Goal: Task Accomplishment & Management: Complete application form

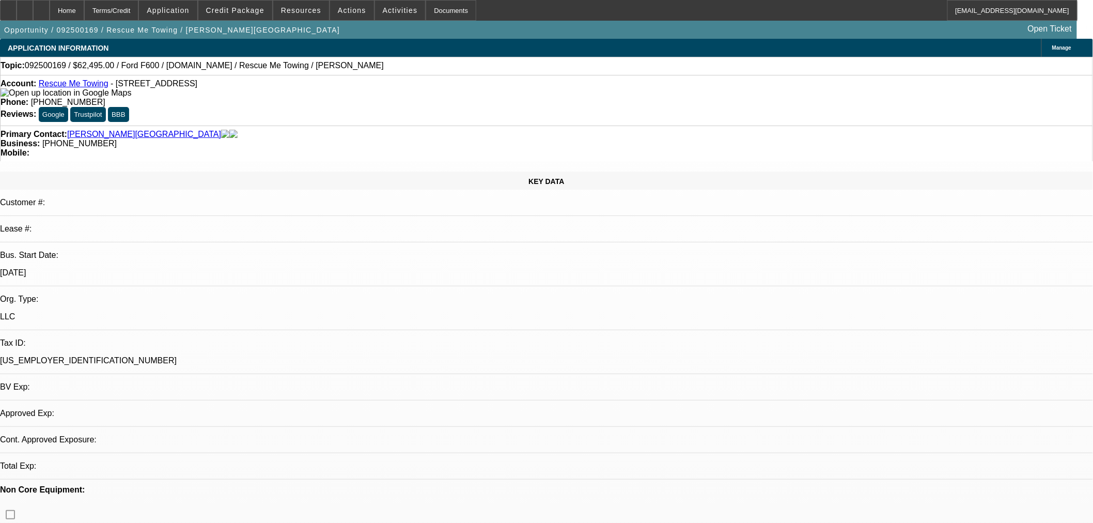
select select "0"
select select "2"
select select "0.1"
select select "4"
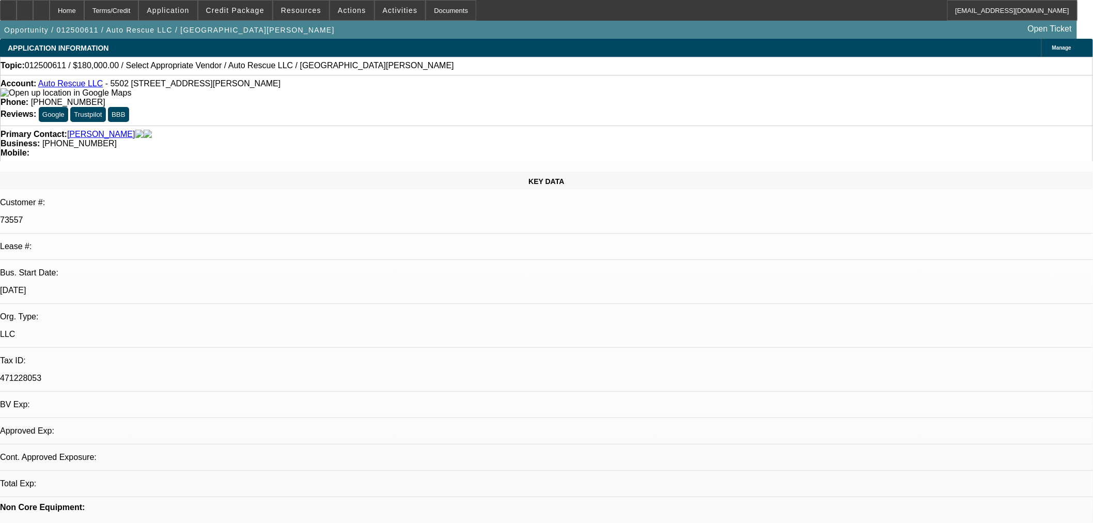
select select "0"
select select "2"
select select "0.1"
select select "4"
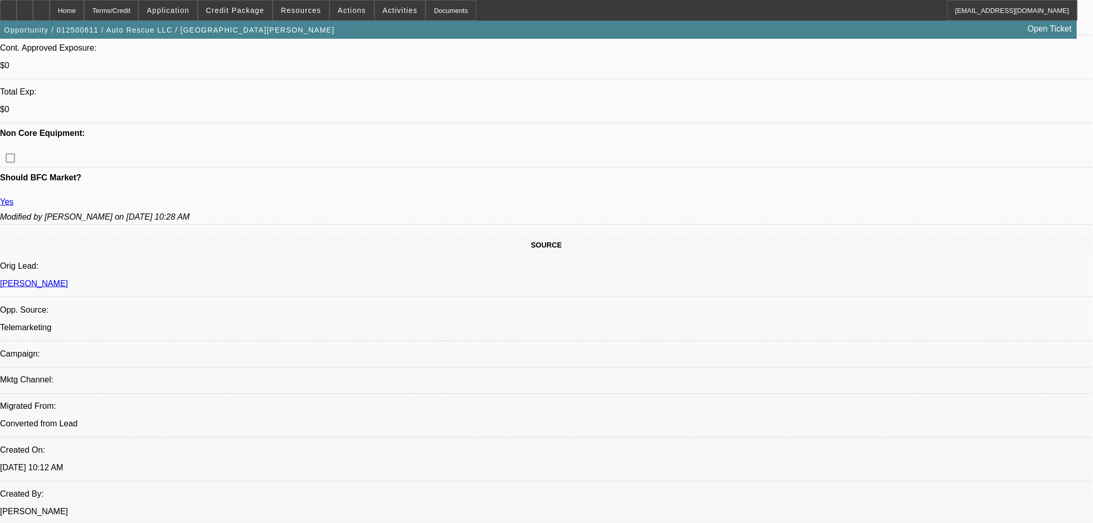
scroll to position [344, 0]
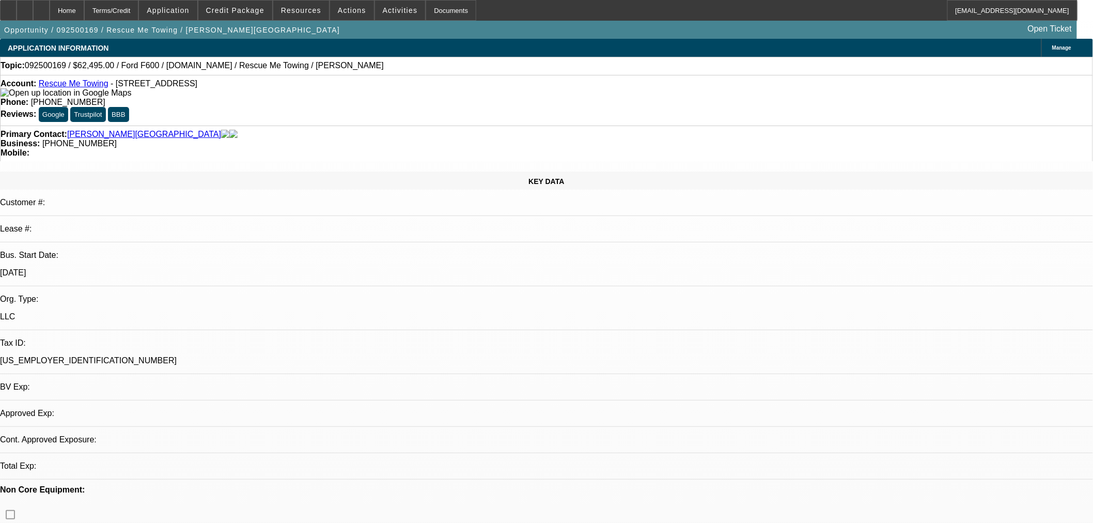
select select "0"
select select "2"
select select "0.1"
select select "4"
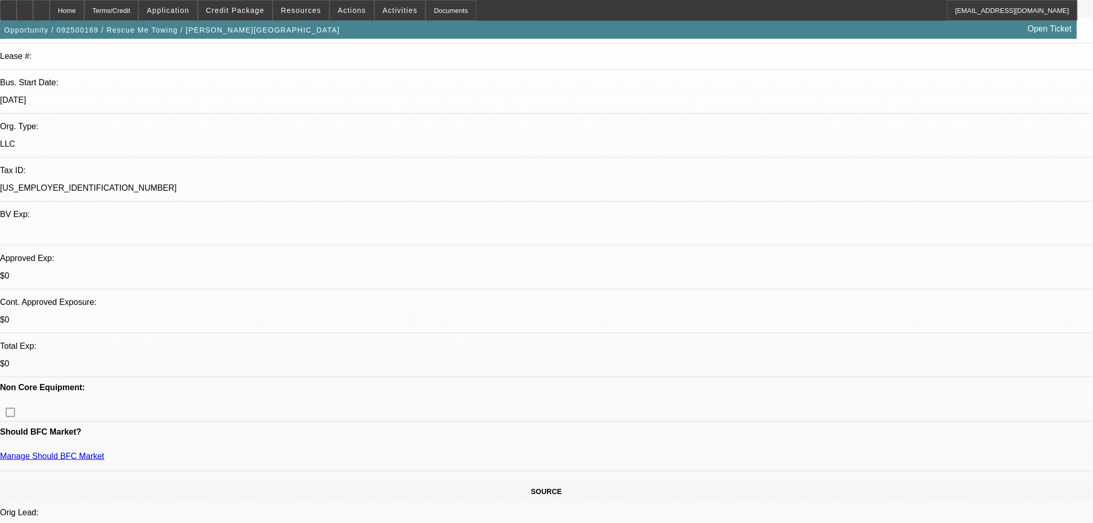
scroll to position [172, 0]
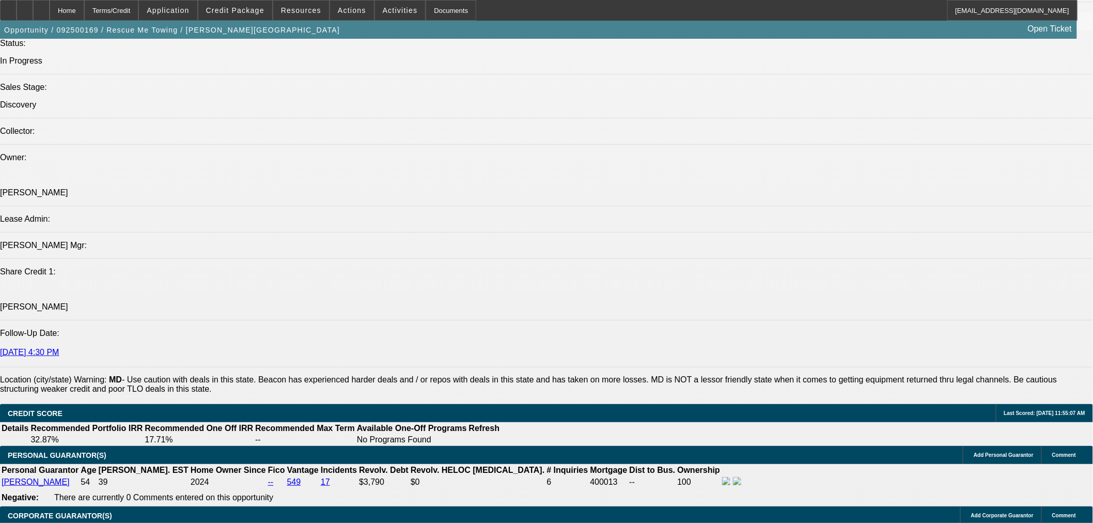
scroll to position [1262, 0]
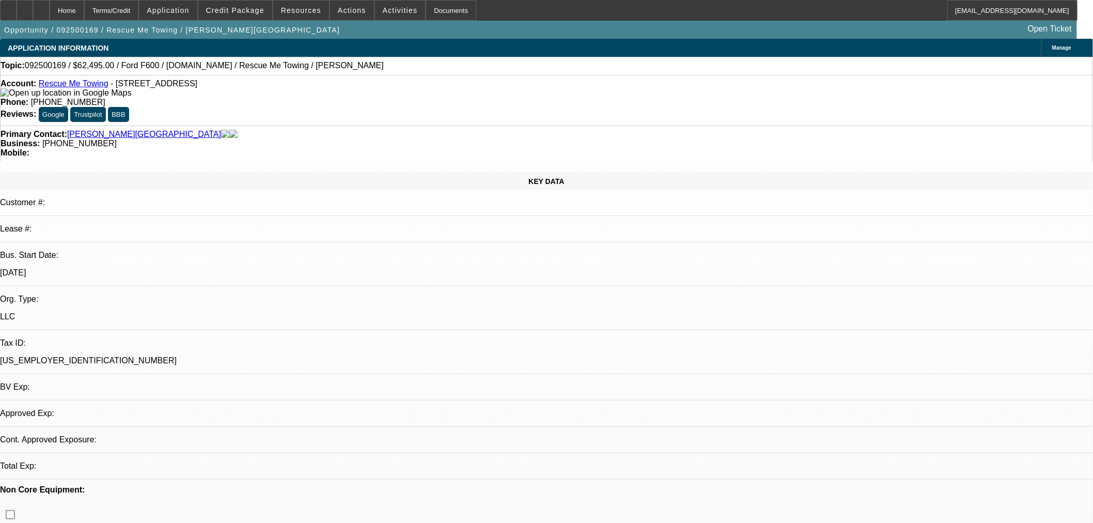
select select "0"
select select "2"
select select "0.1"
select select "4"
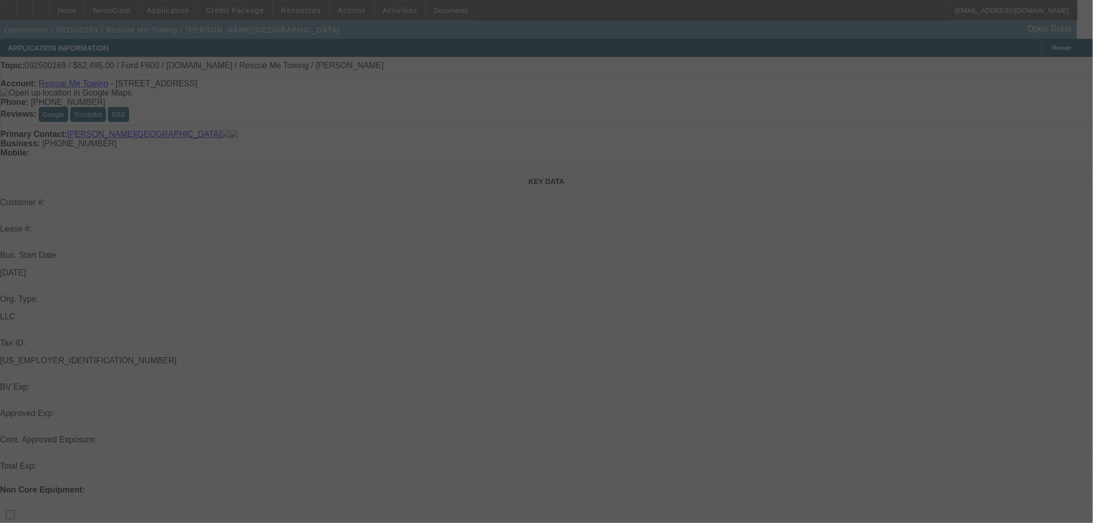
select select "0"
select select "2"
select select "0.1"
select select "4"
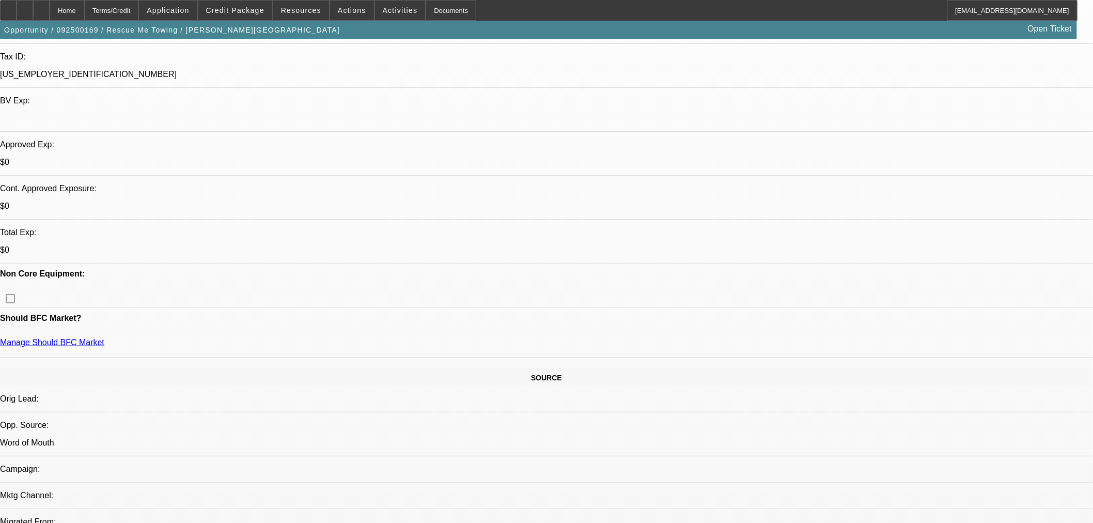
scroll to position [287, 0]
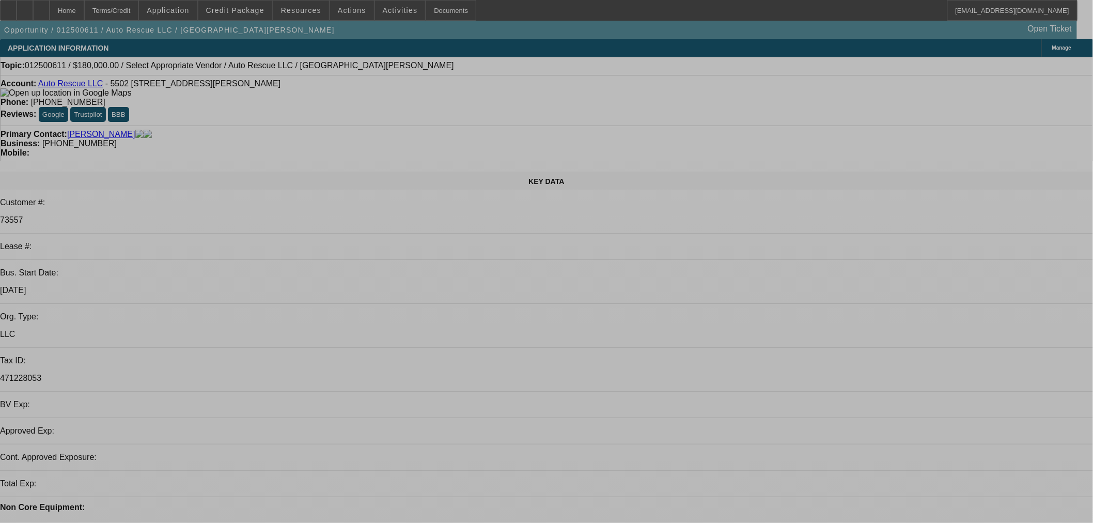
select select "0"
select select "2"
select select "0.1"
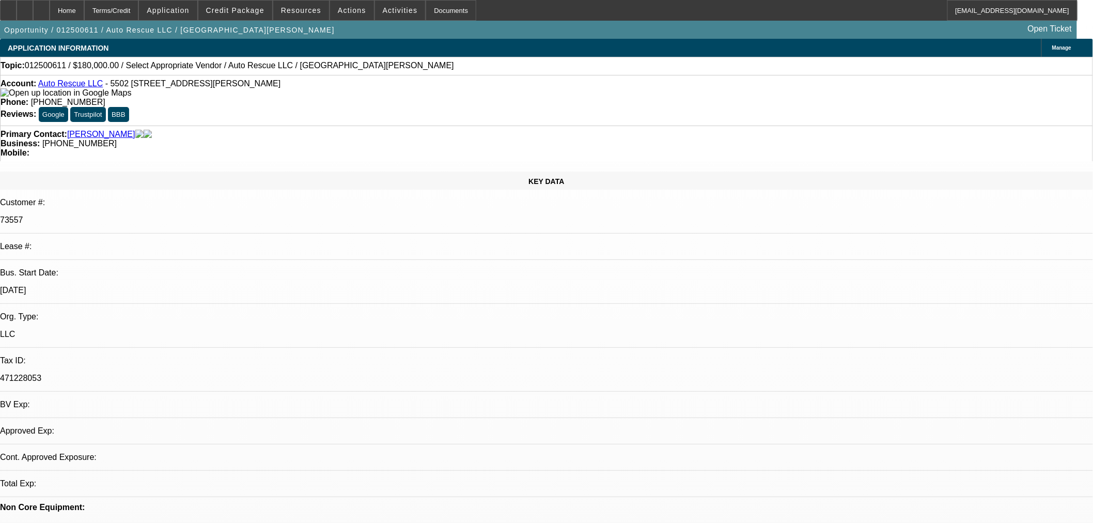
select select "4"
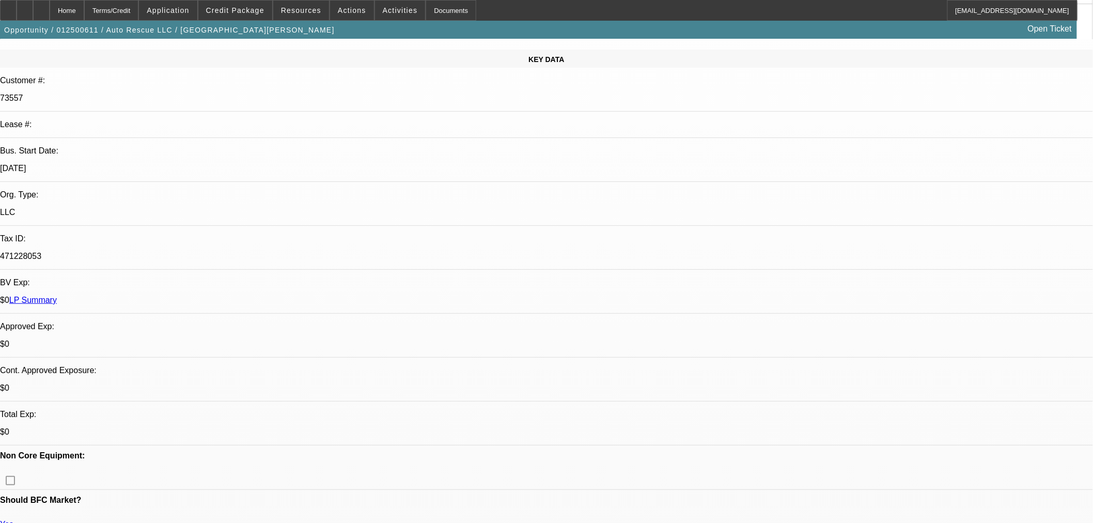
scroll to position [229, 0]
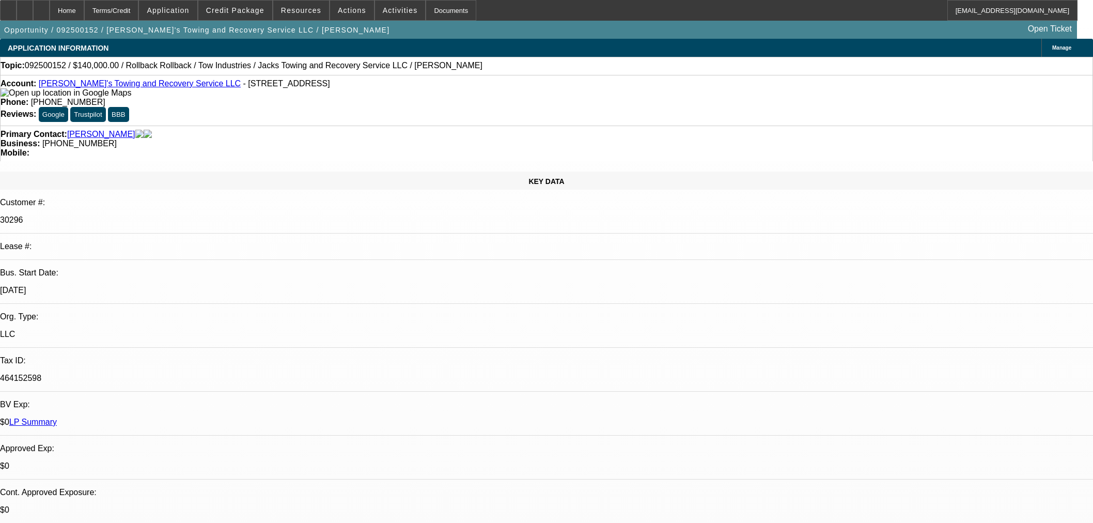
select select "0"
select select "3"
select select "0"
select select "6"
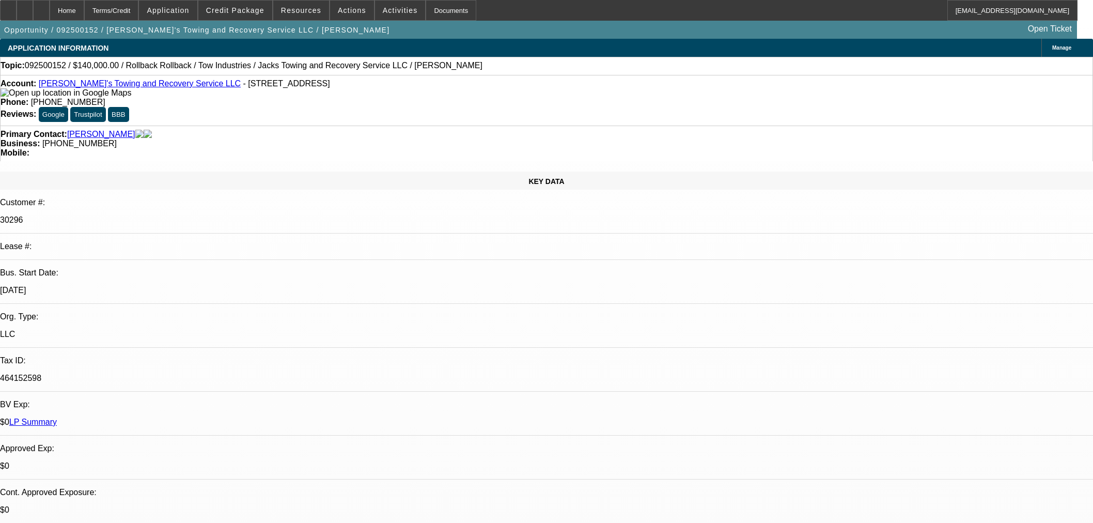
select select "0"
select select "3"
select select "0"
select select "6"
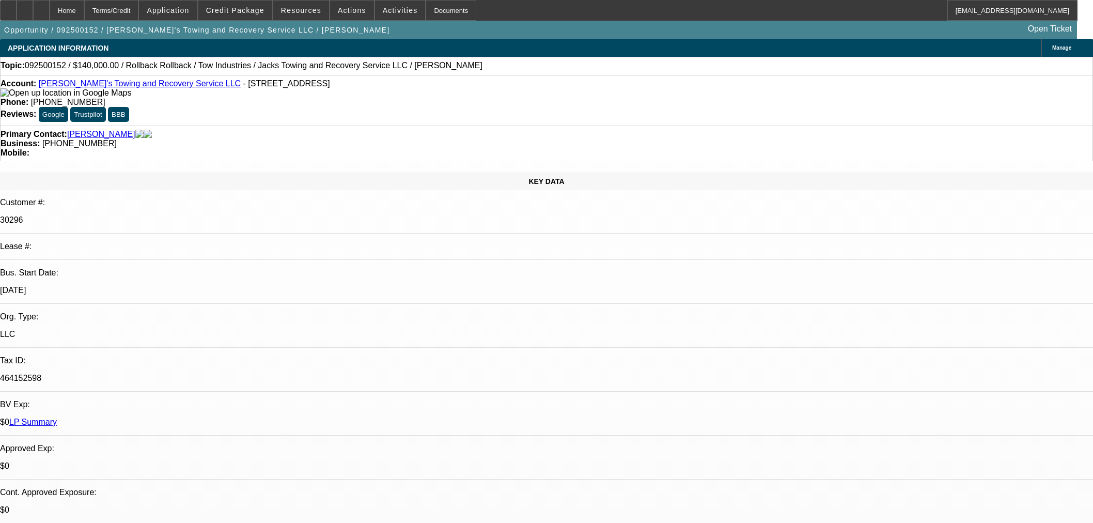
select select "0"
select select "3"
select select "0"
select select "6"
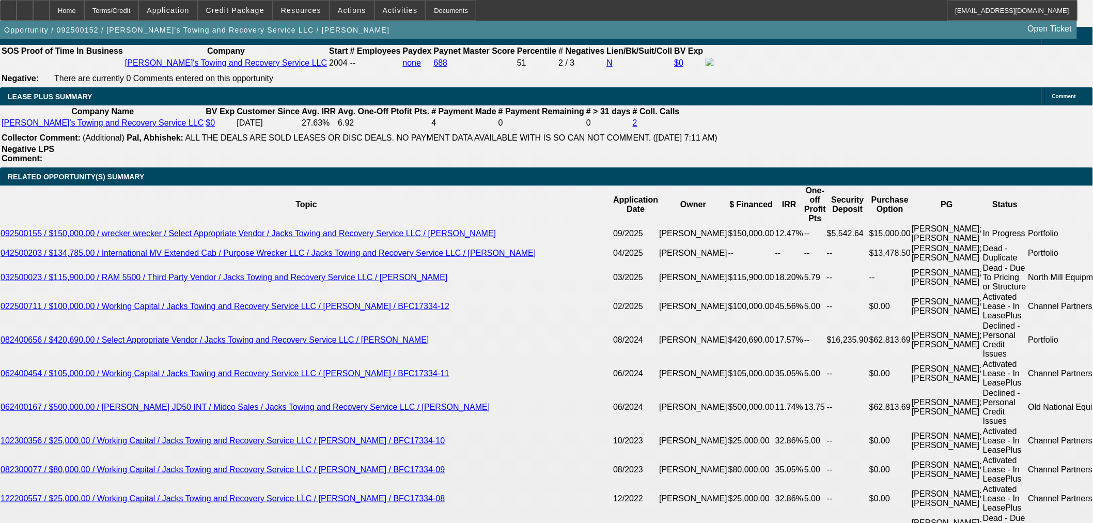
scroll to position [1883, 0]
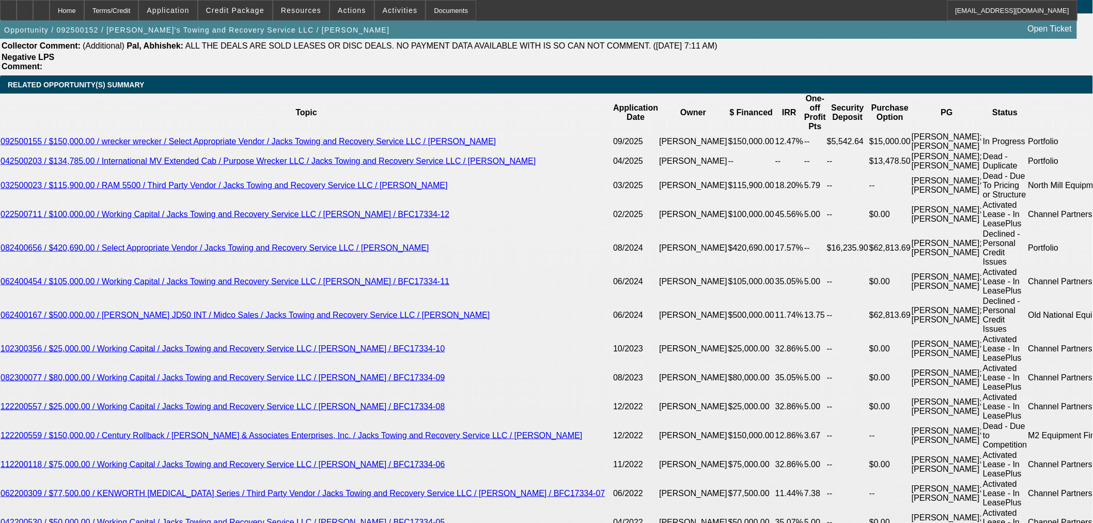
drag, startPoint x: 342, startPoint y: 224, endPoint x: 404, endPoint y: 224, distance: 61.5
type input "6"
type input "UNKNOWN"
type input "60"
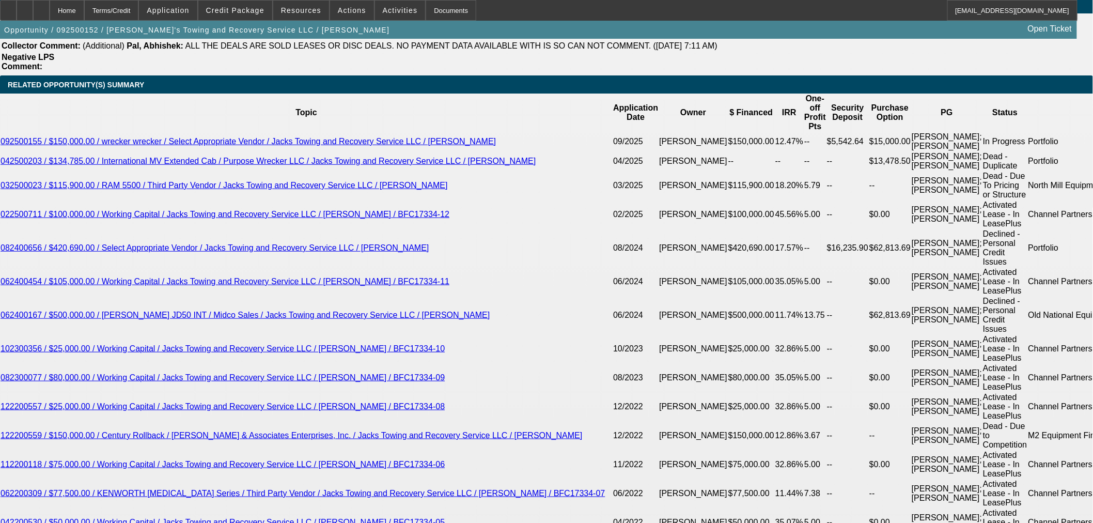
type input "$3,100.09"
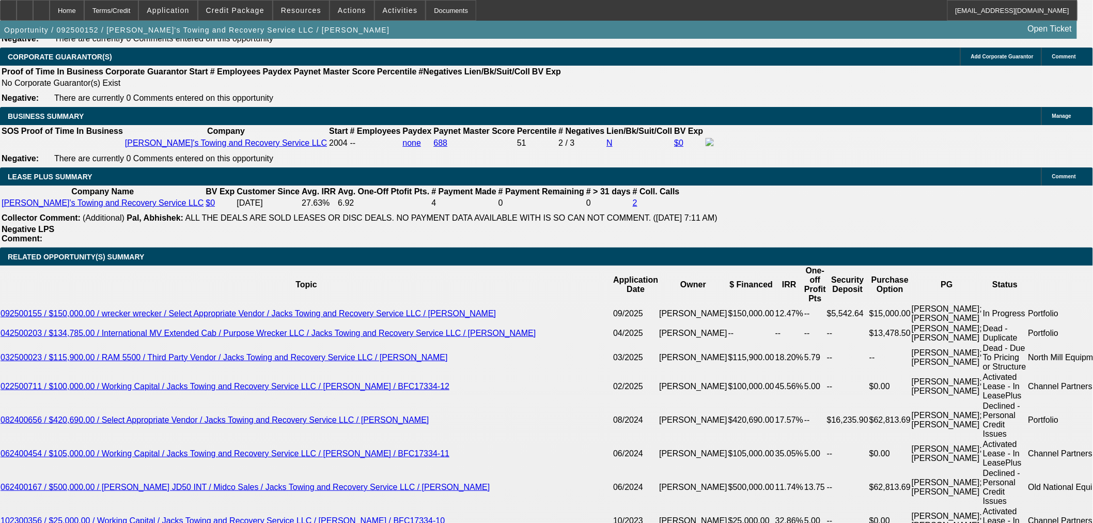
type input "60"
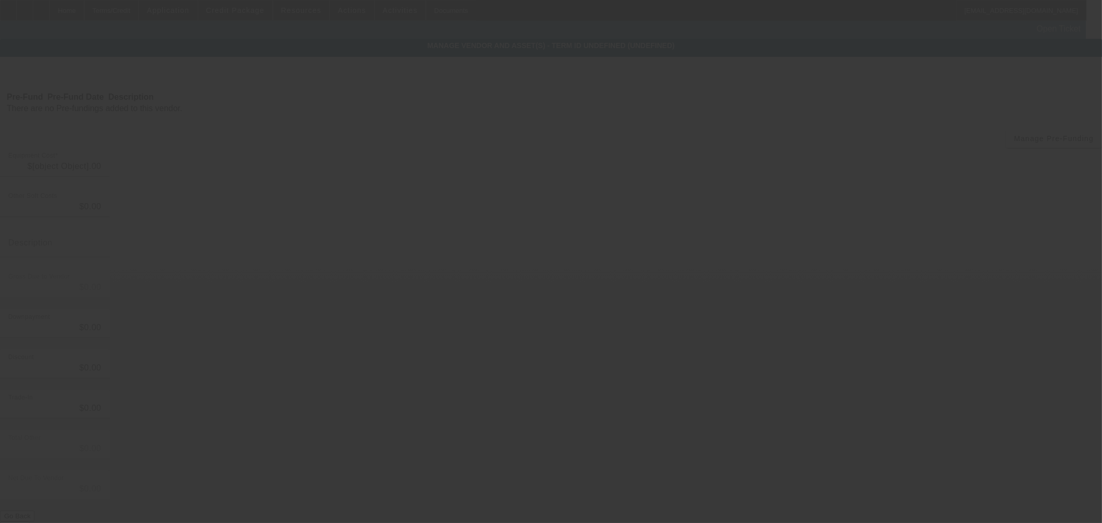
type input "$140,000.00"
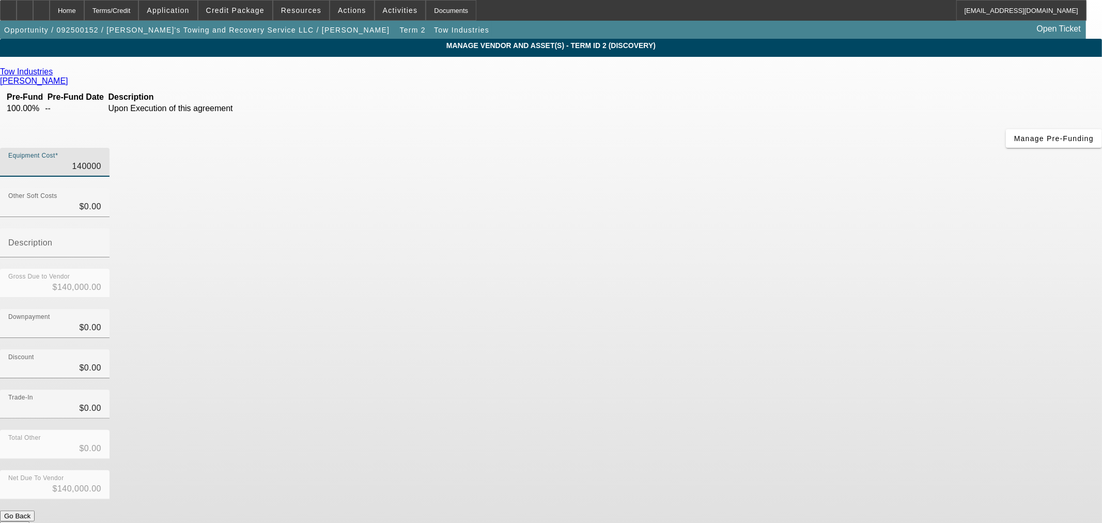
drag, startPoint x: 642, startPoint y: 88, endPoint x: 866, endPoint y: 93, distance: 223.7
click at [866, 93] on app-vendor-asset-manage "MANAGE VENDOR AND ASSET(S) - Term ID 2 (Discovery) Remove Vendor Tow Industries…" at bounding box center [551, 316] width 1102 height 555
type input "9"
type input "$9.00"
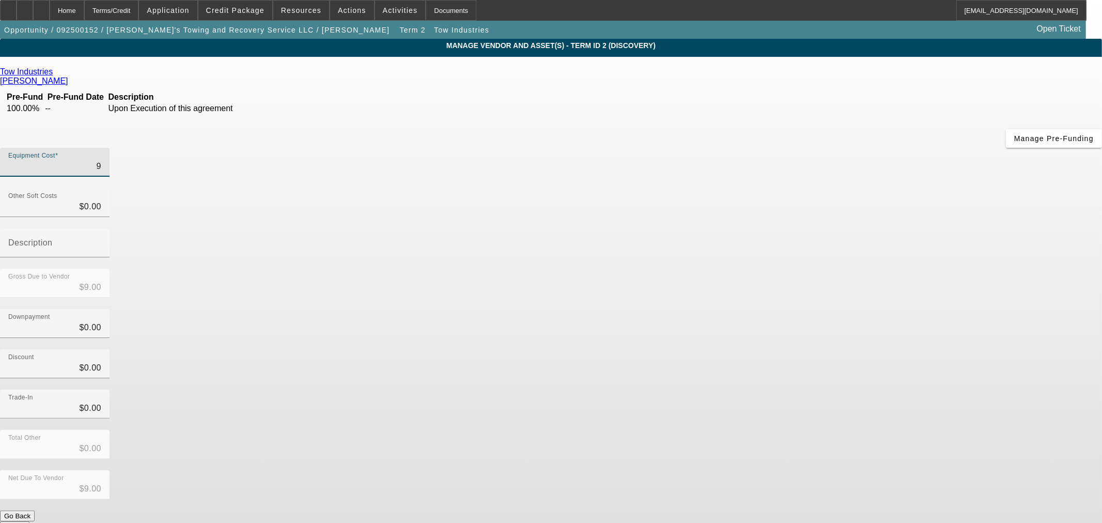
type input "98"
type input "$98.00"
type input "985"
type input "$985.00"
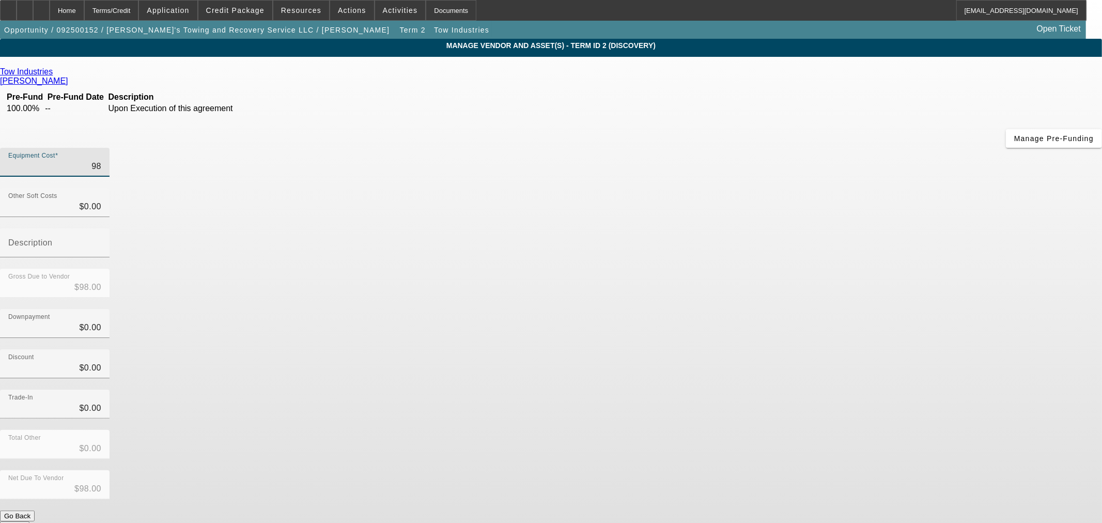
type input "$985.00"
type input "9850"
type input "$9,850.00"
type input "98500"
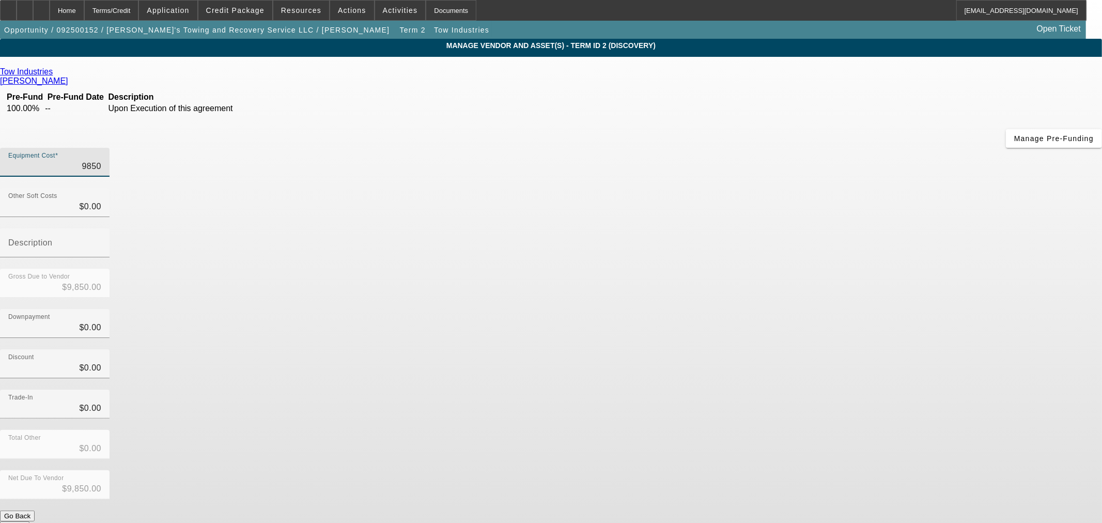
type input "$98,500.00"
click at [779, 389] on div "Trade-In $0.00" at bounding box center [551, 409] width 1102 height 40
click at [29, 521] on button "Submit" at bounding box center [14, 526] width 29 height 11
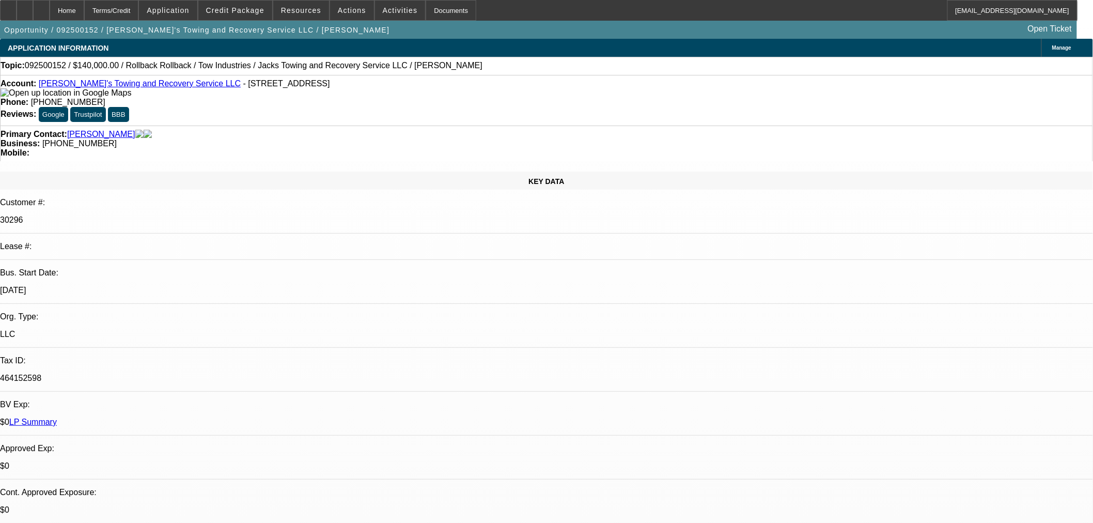
select select "0"
select select "3"
select select "0"
select select "6"
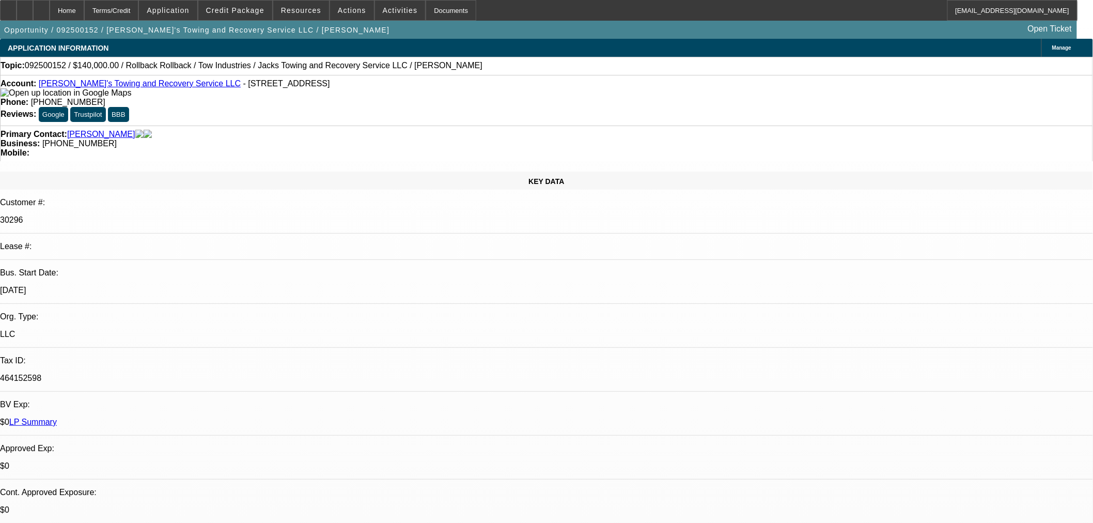
select select "0"
select select "3"
select select "0"
select select "6"
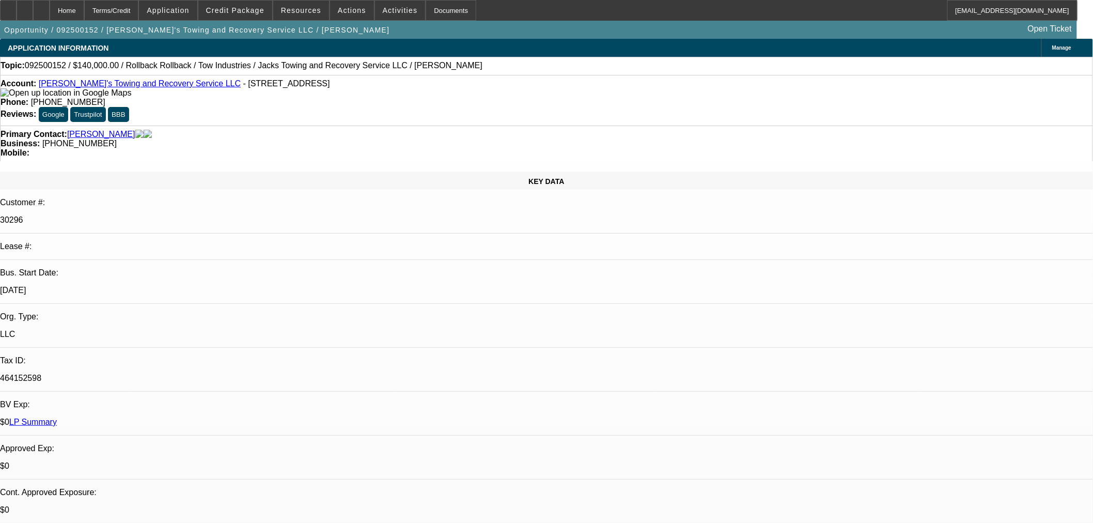
select select "0"
select select "3"
select select "0"
select select "6"
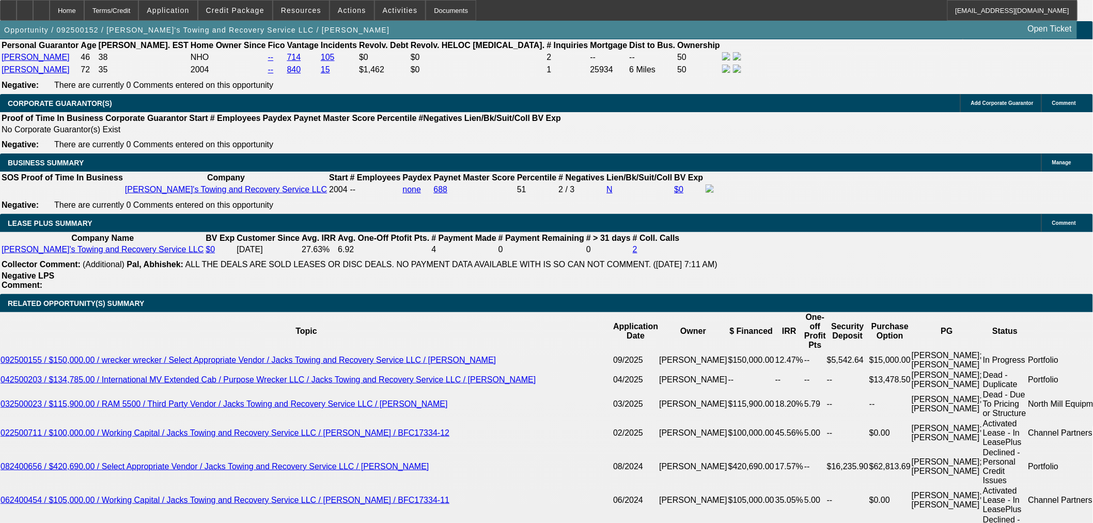
scroll to position [1664, 0]
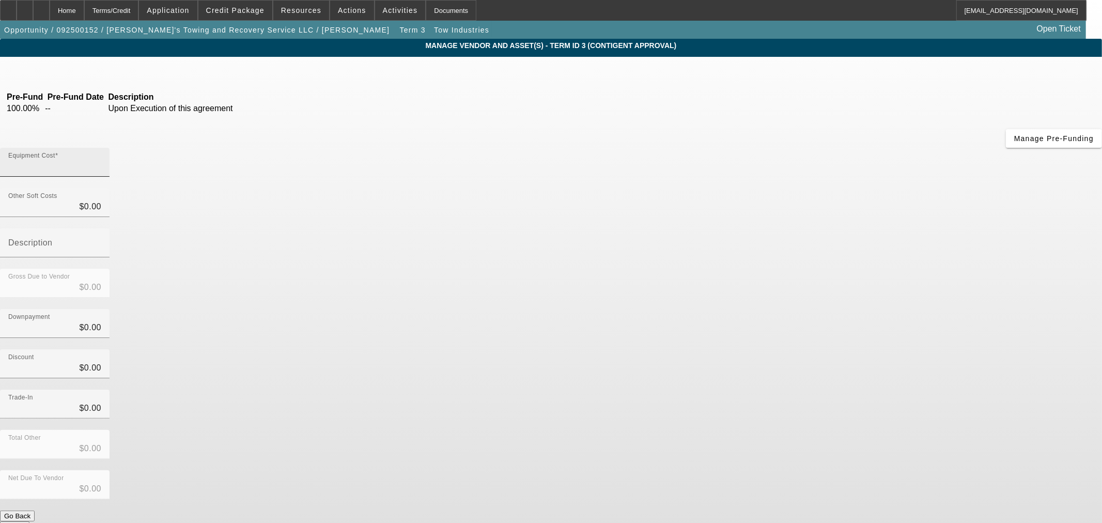
type input "$140,000.00"
drag, startPoint x: 623, startPoint y: 85, endPoint x: 817, endPoint y: 45, distance: 198.2
click at [748, 148] on div "Equipment Cost $140,000.00" at bounding box center [551, 168] width 1102 height 40
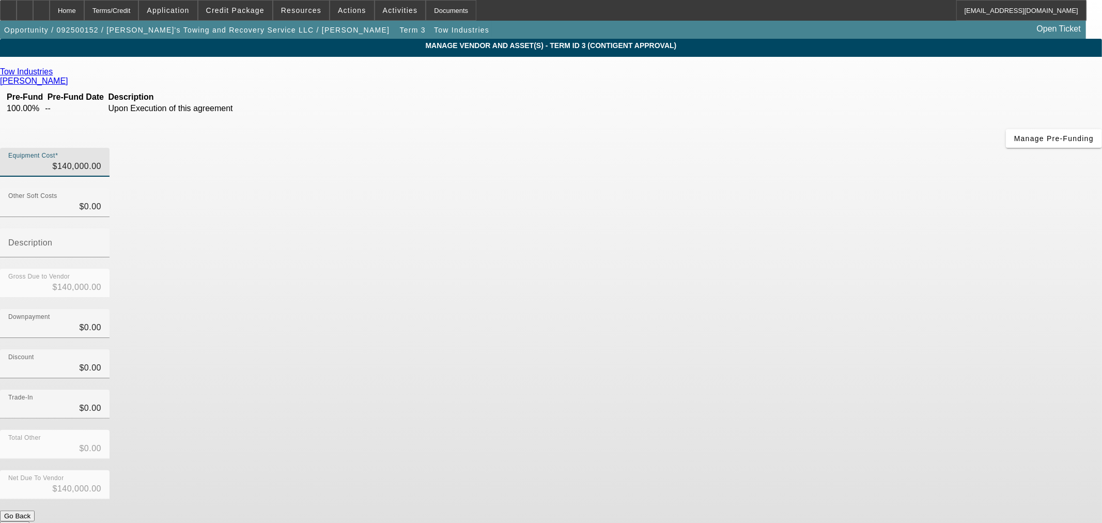
type input "1"
type input "$1.00"
type input "13"
type input "$13.00"
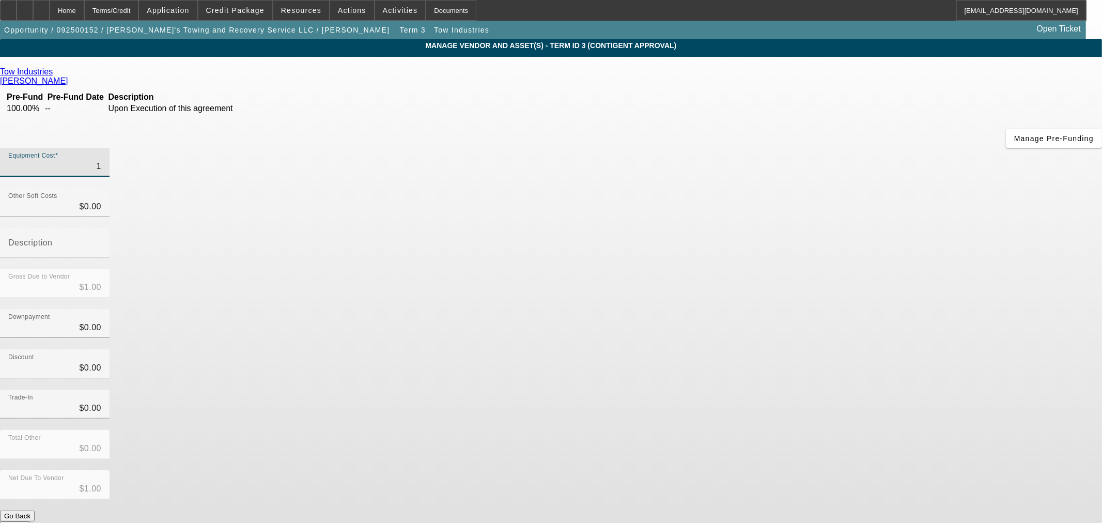
type input "$13.00"
type input "134"
type input "$134.00"
type input "1348"
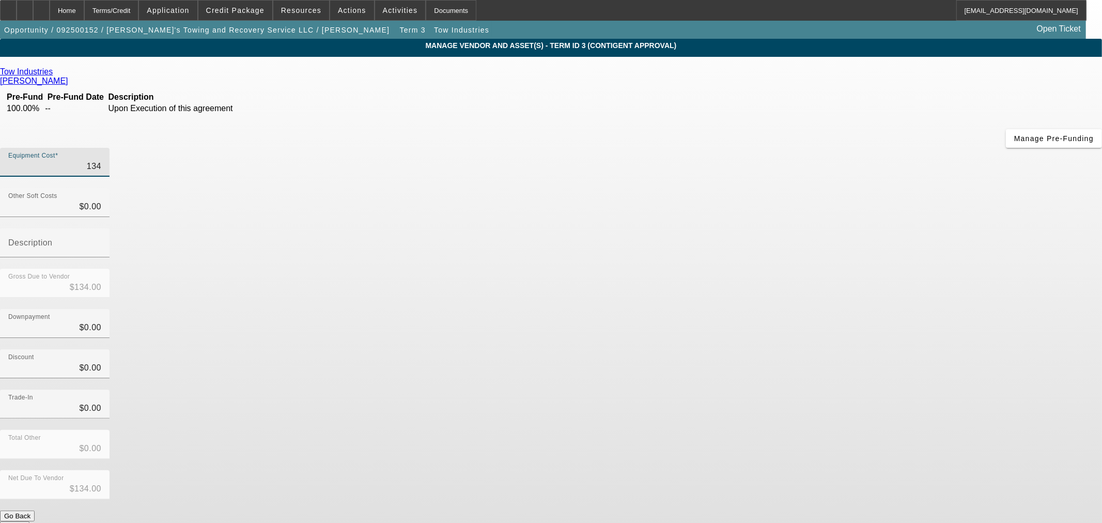
type input "$1,348.00"
type input "13480"
type input "$13,480.00"
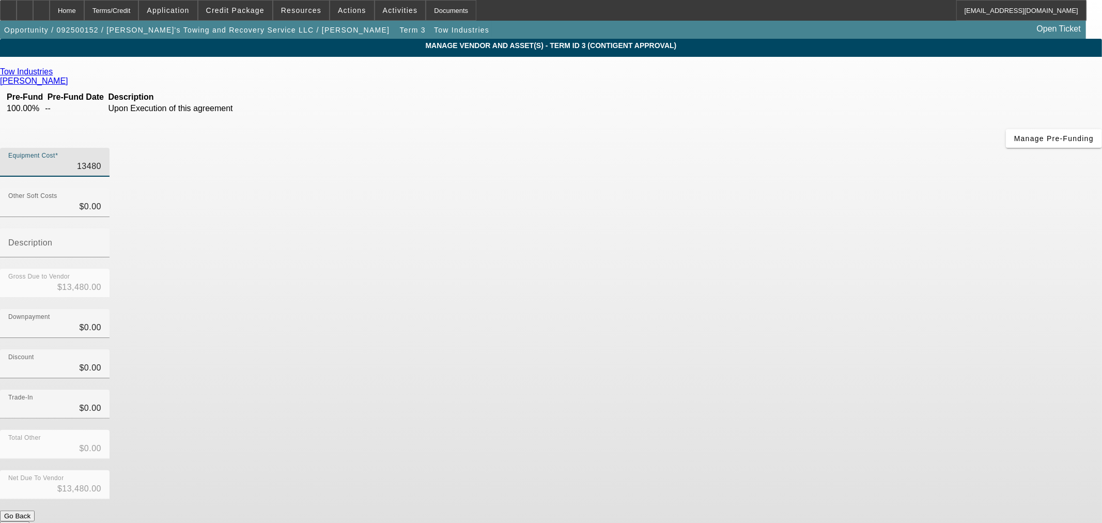
type input "134800"
type input "$134,800.00"
click at [834, 389] on div "Trade-In $0.00" at bounding box center [551, 409] width 1102 height 40
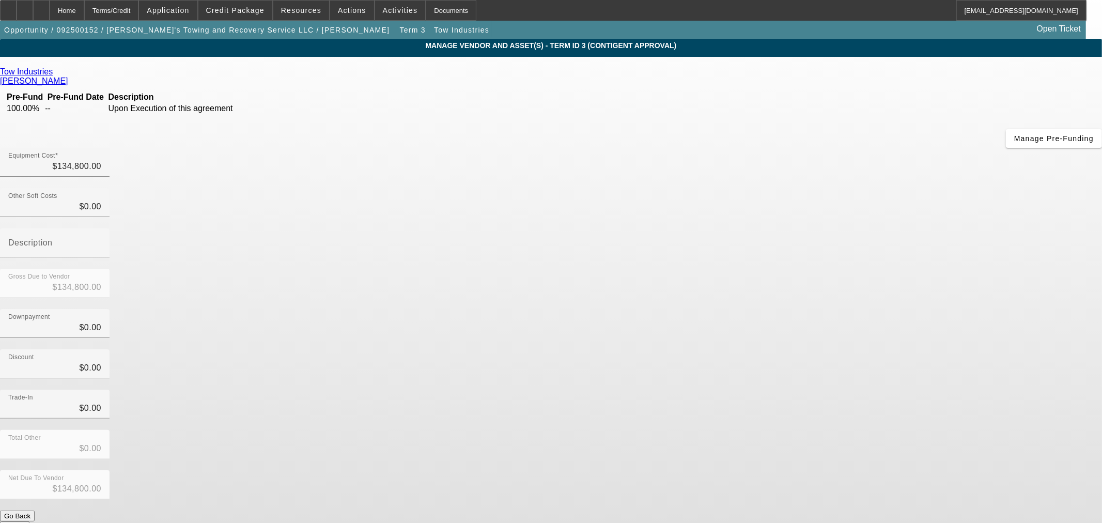
click at [29, 521] on button "Submit" at bounding box center [14, 526] width 29 height 11
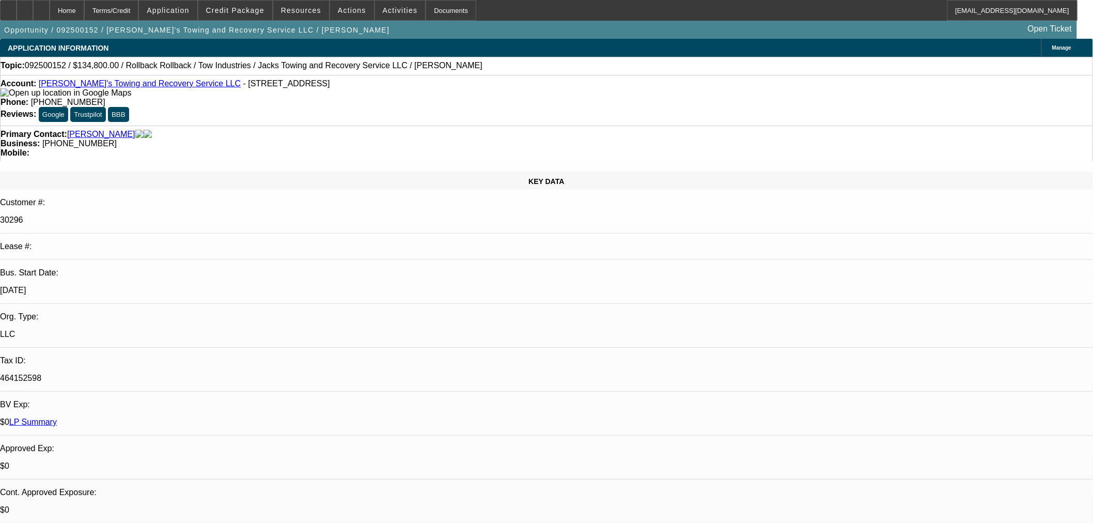
select select "0"
select select "3"
select select "0"
select select "6"
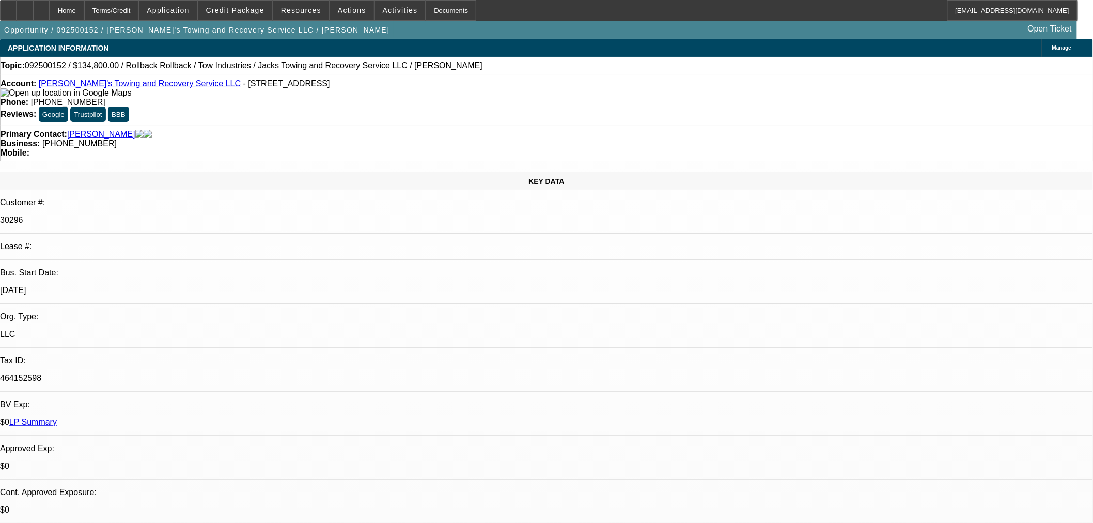
select select "0"
select select "3"
select select "0"
select select "6"
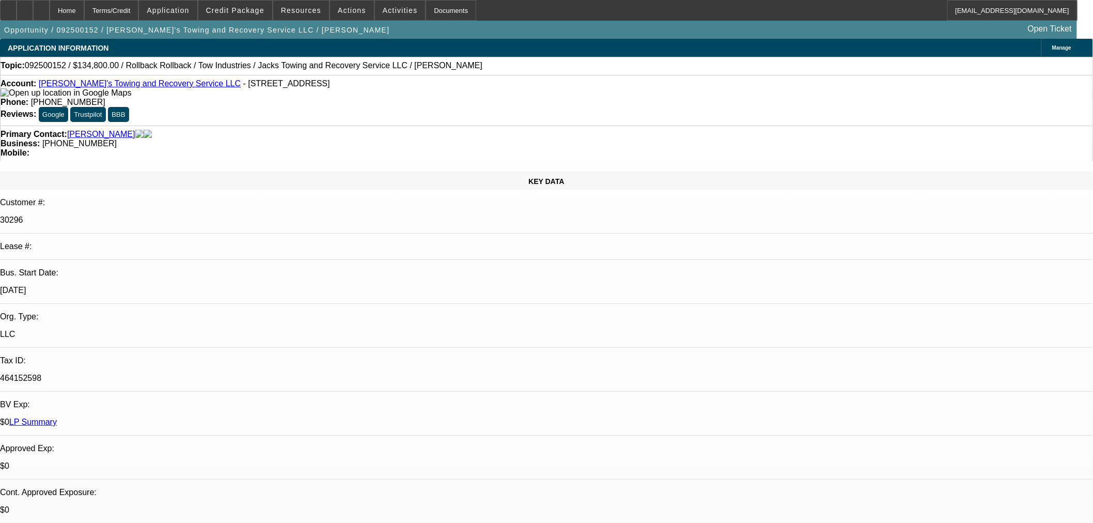
select select "0"
select select "3"
select select "0"
select select "6"
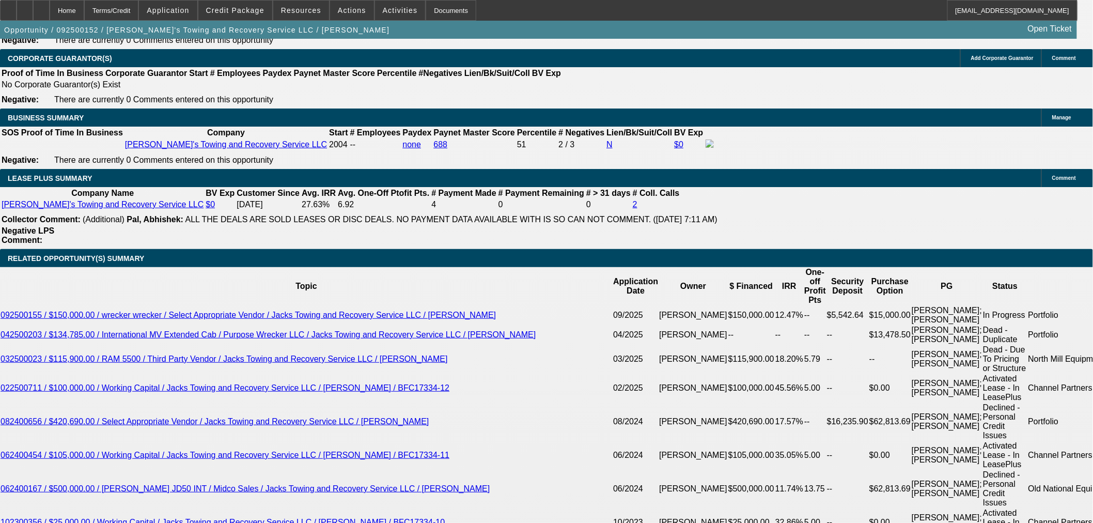
scroll to position [1836, 0]
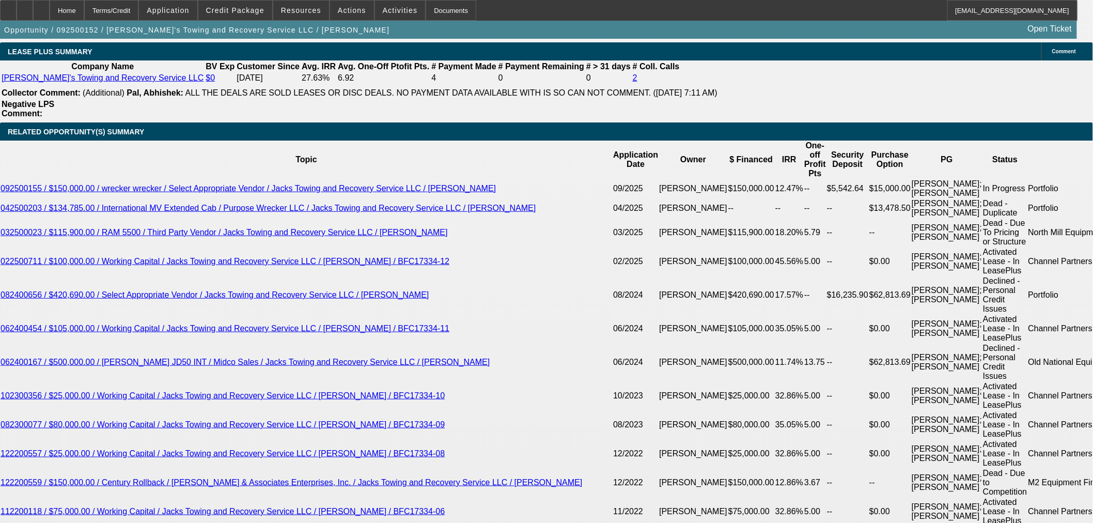
drag, startPoint x: 215, startPoint y: 277, endPoint x: 262, endPoint y: 277, distance: 47.5
type input "6"
type input "UNKNOWN"
type input "60"
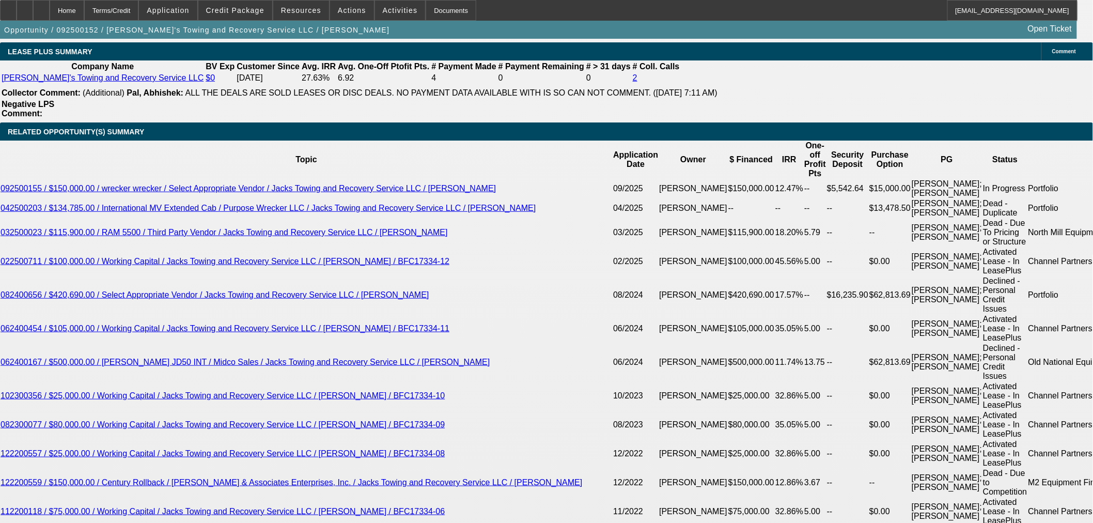
type input "$2,984.95"
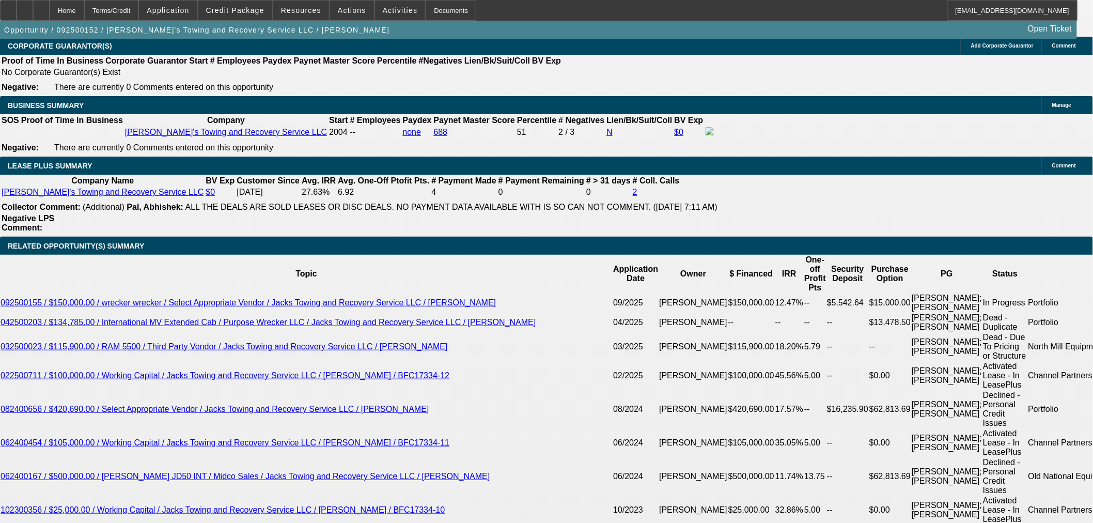
scroll to position [1721, 0]
type input "60"
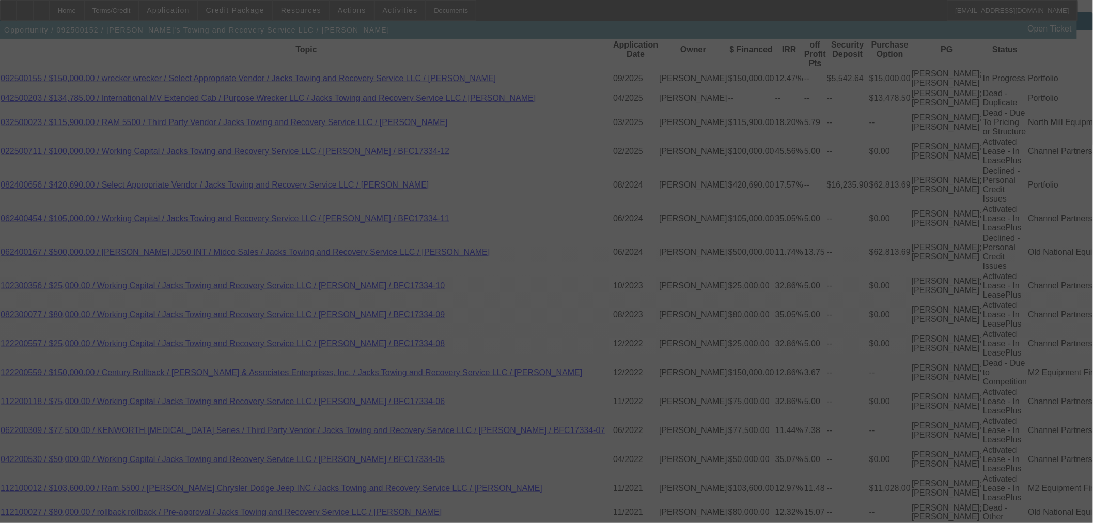
scroll to position [1951, 0]
select select "0"
select select "3"
select select "0"
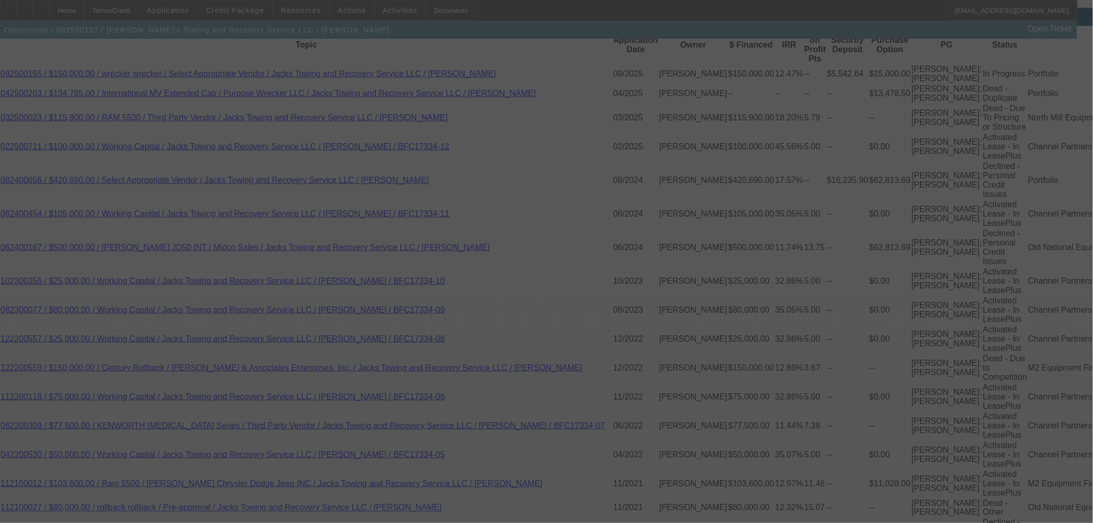
select select "6"
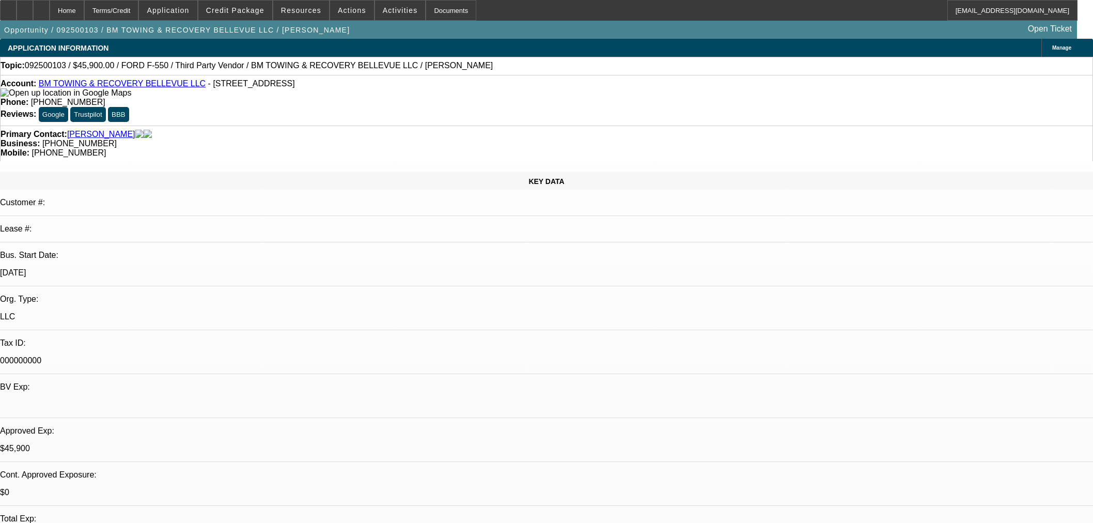
select select "0.15"
select select "2"
select select "0.1"
select select "4"
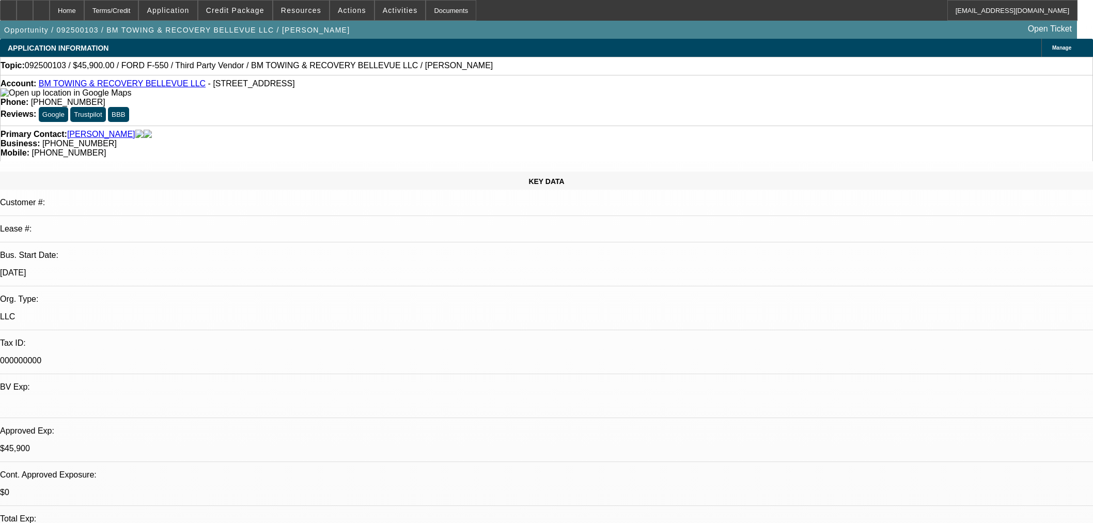
select select "0"
select select "2"
select select "0.1"
select select "4"
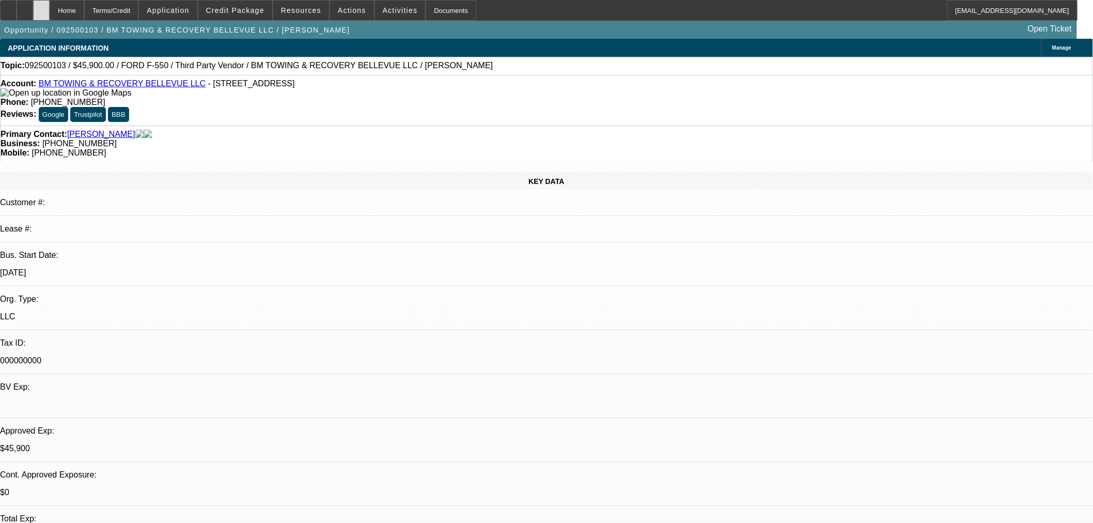
click at [50, 16] on div at bounding box center [41, 10] width 17 height 21
select select "0.15"
select select "2"
select select "0.1"
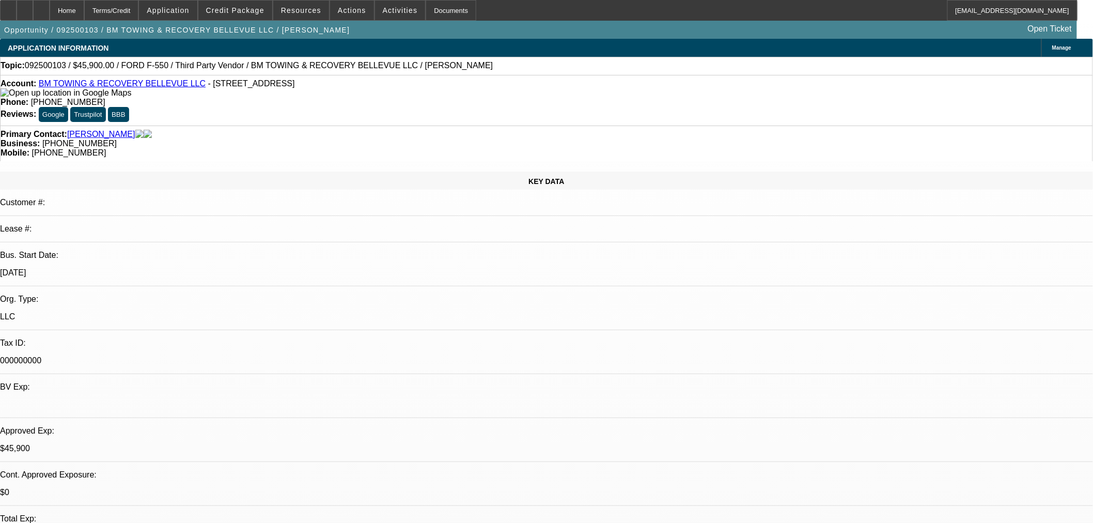
select select "4"
select select "0"
select select "2"
select select "0.1"
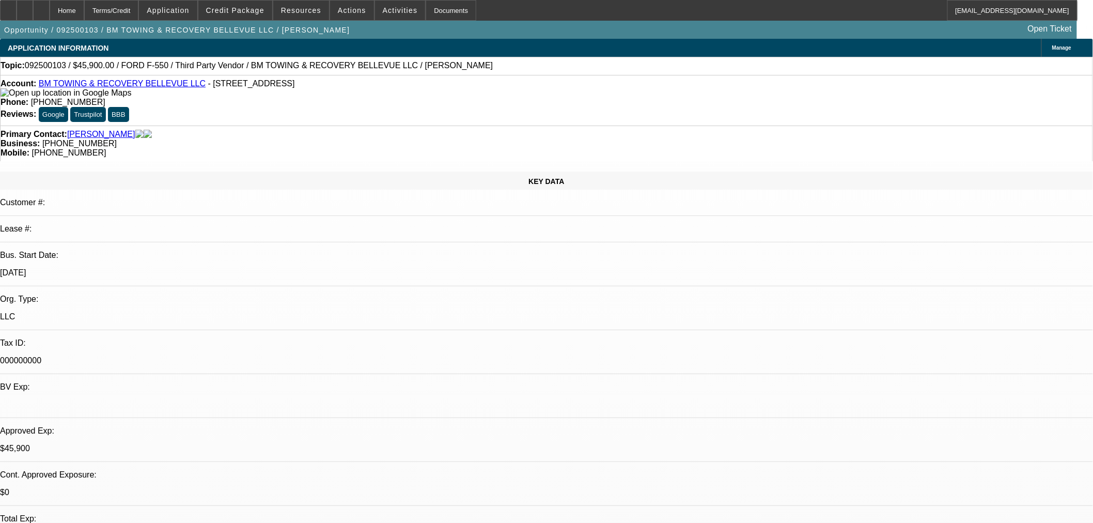
select select "4"
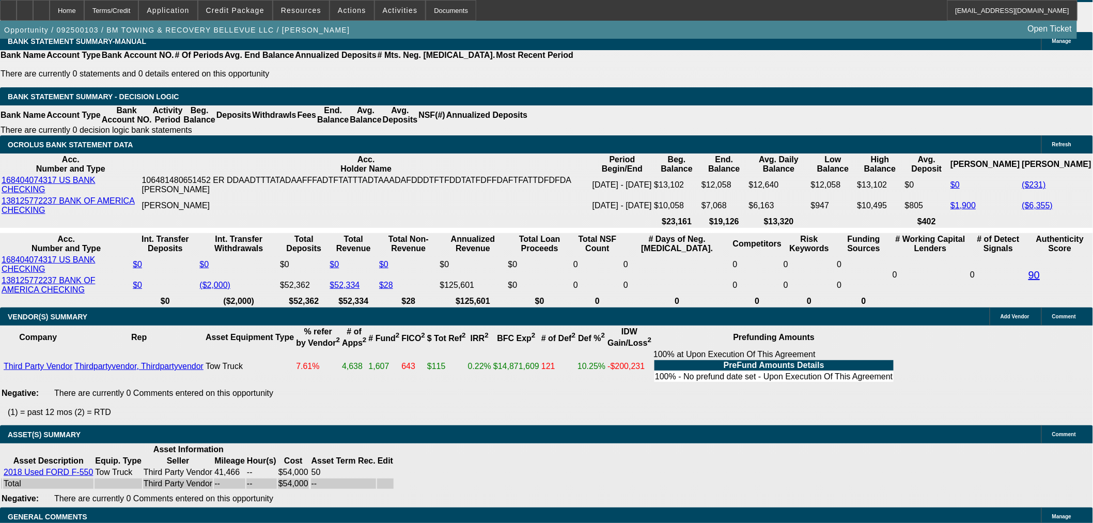
scroll to position [1491, 0]
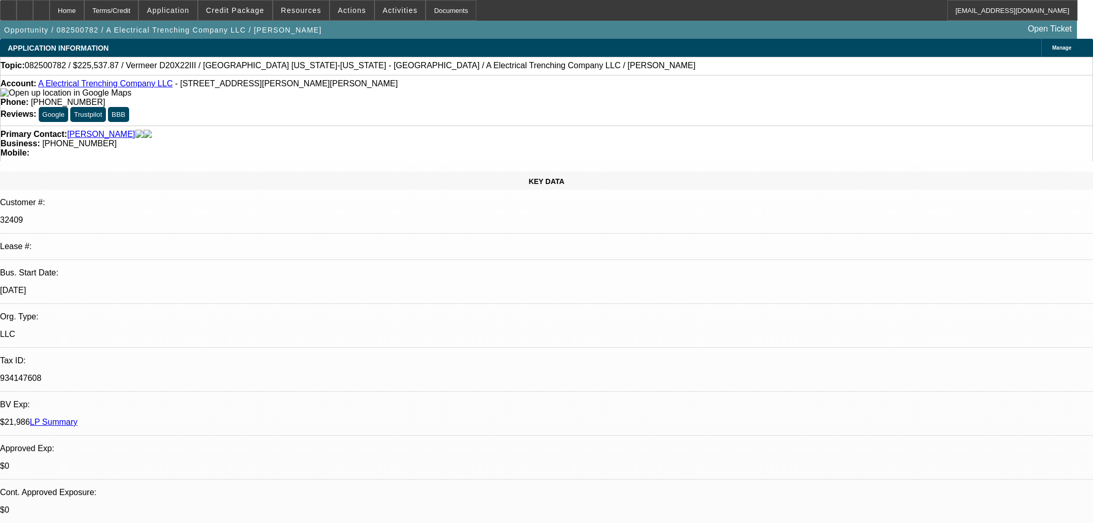
select select "0"
select select "3"
select select "0"
select select "6"
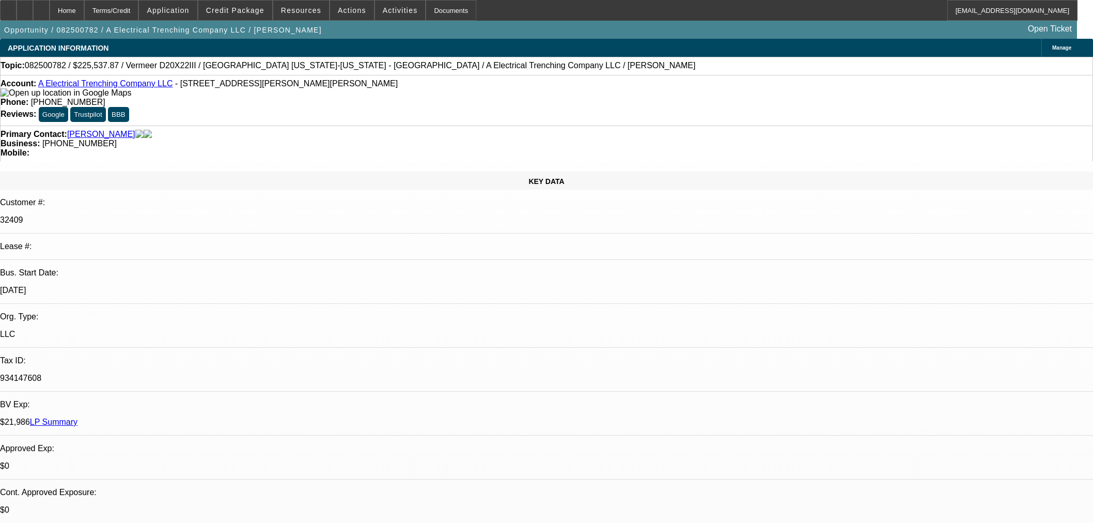
scroll to position [1893, 0]
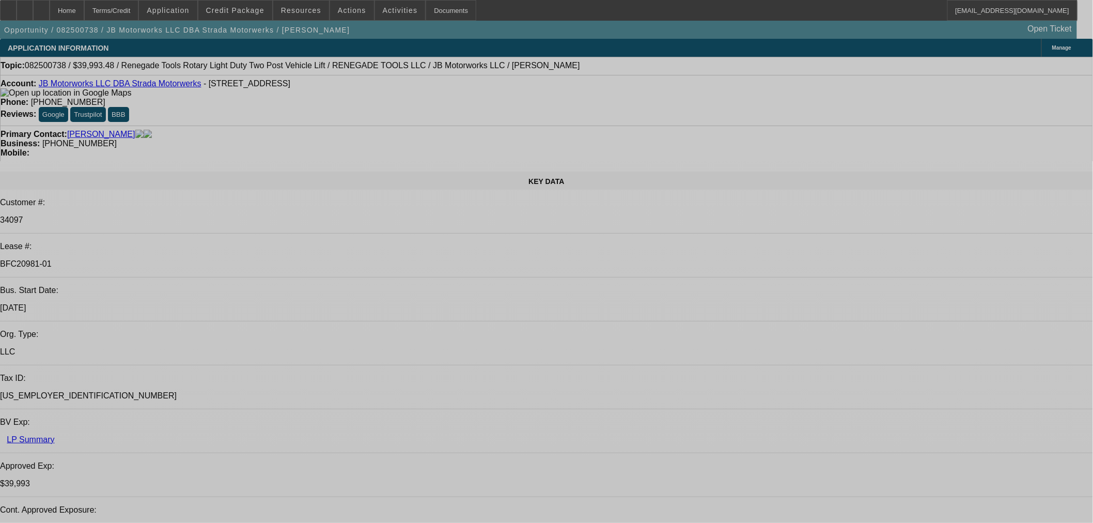
select select "0"
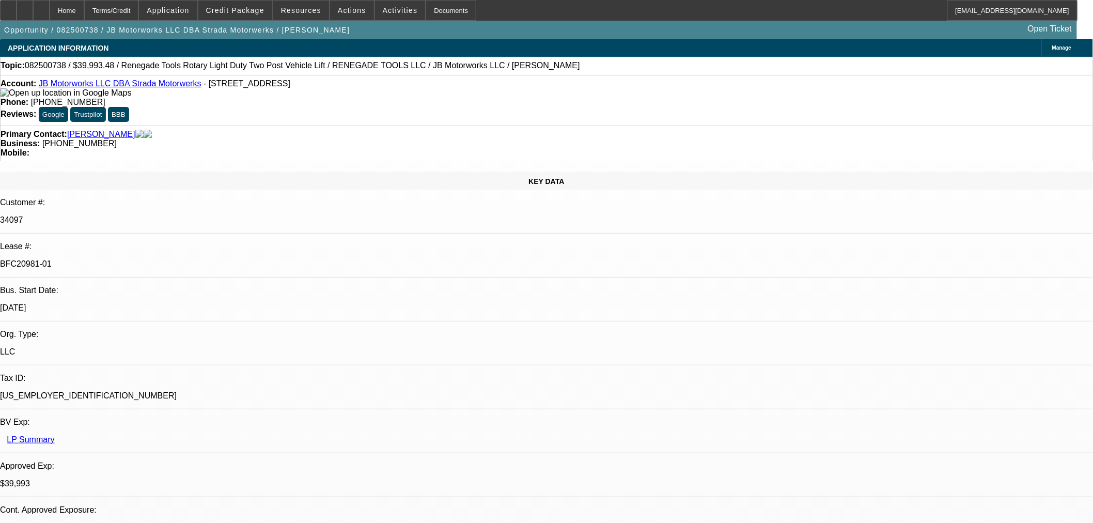
select select "3"
select select "0"
select select "6"
select select "0"
select select "3"
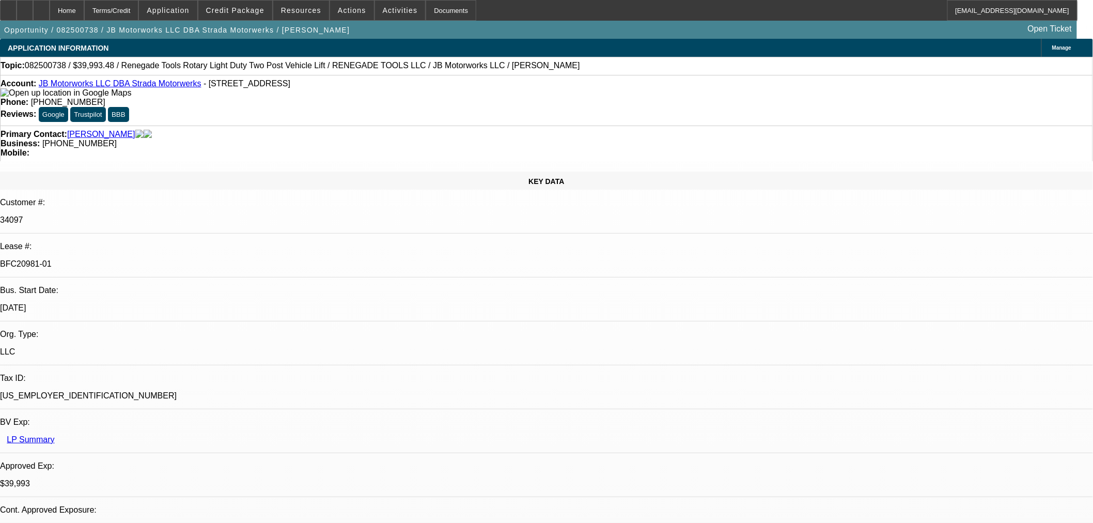
select select "0"
select select "6"
select select "0"
select select "3"
select select "0"
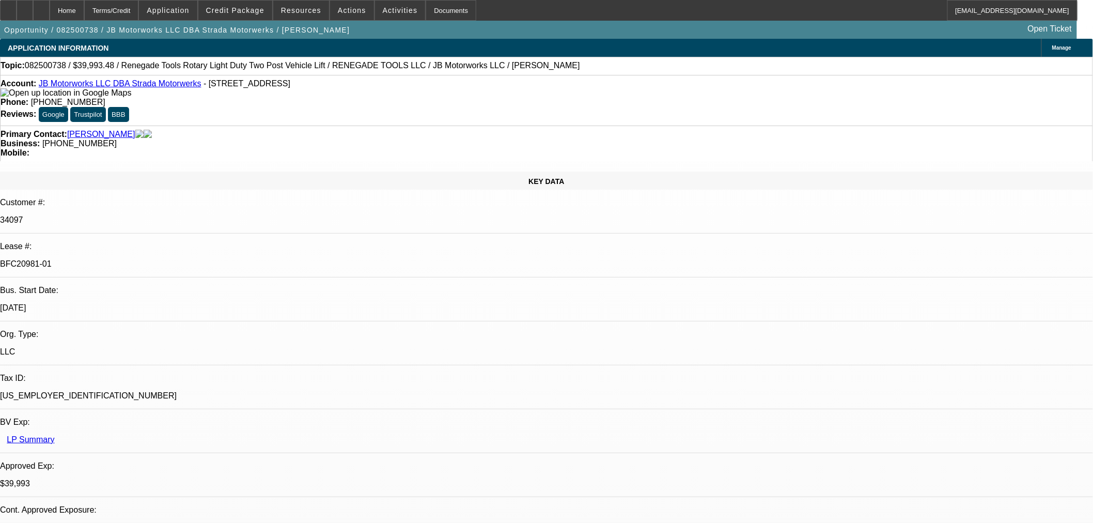
select select "6"
select select "0"
select select "3"
select select "0.1"
select select "4"
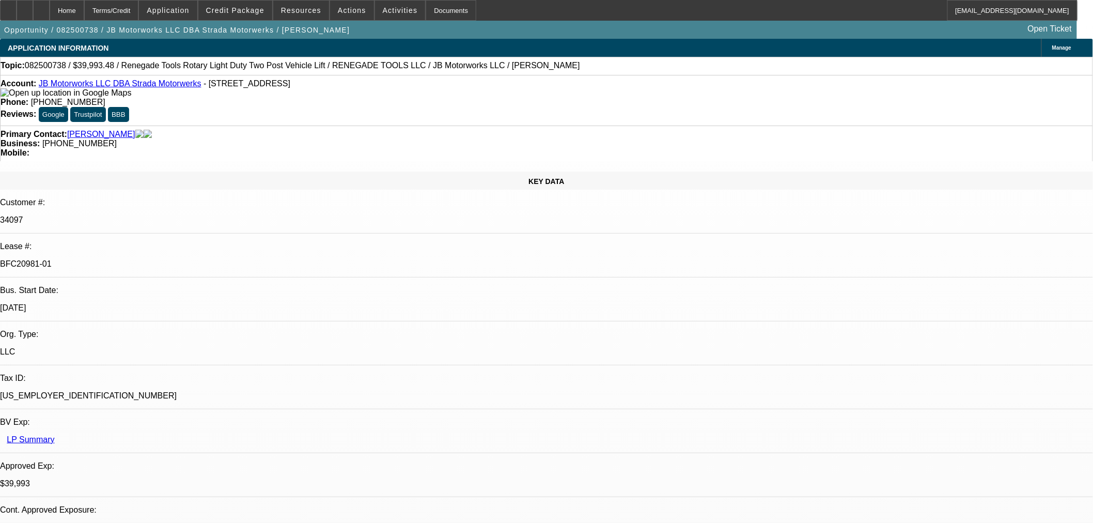
click at [8, 7] on icon at bounding box center [8, 7] width 0 height 0
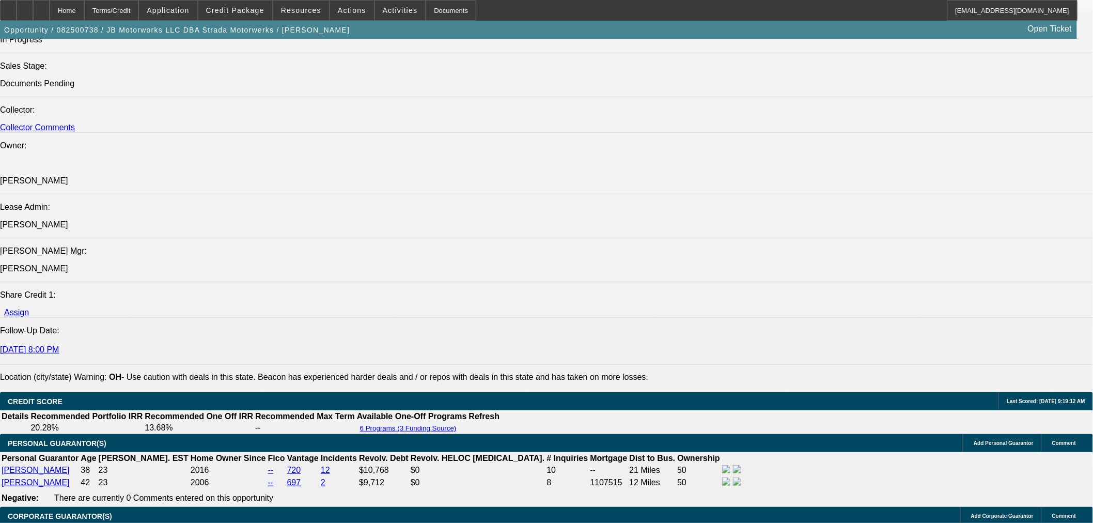
scroll to position [1262, 0]
